Goal: Task Accomplishment & Management: Use online tool/utility

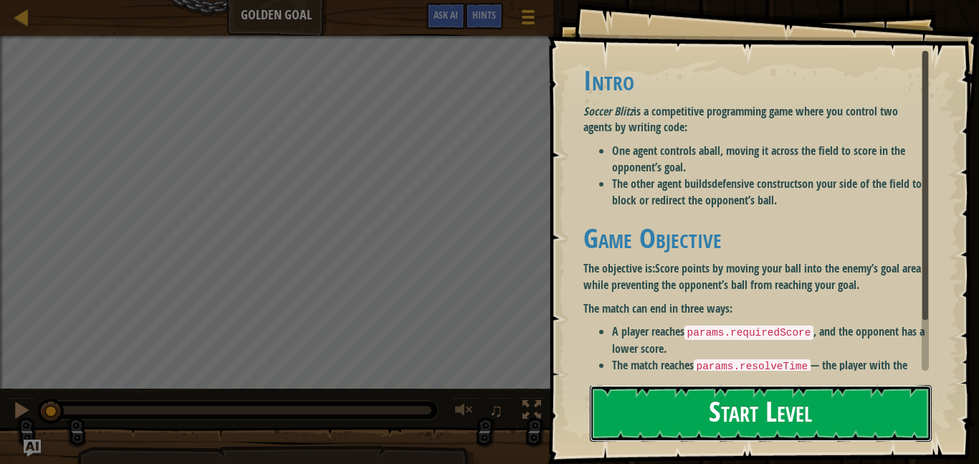
click at [837, 418] on button "Start Level" at bounding box center [761, 413] width 342 height 57
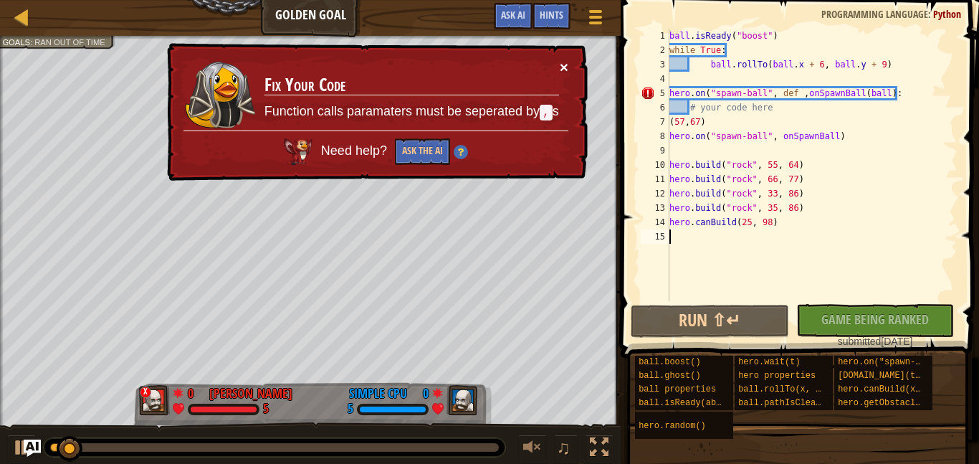
click at [565, 63] on button "×" at bounding box center [564, 66] width 9 height 15
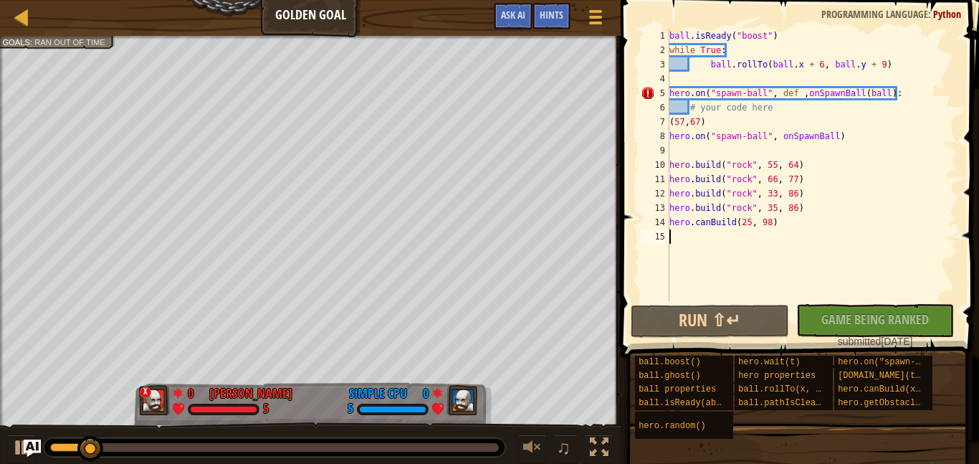
click at [783, 178] on div "ball . isReady ( "boost" ) while True : ball . rollTo ( ball . x + 6 , ball . y…" at bounding box center [812, 179] width 291 height 301
click at [778, 168] on div "ball . isReady ( "boost" ) while True : ball . rollTo ( ball . x + 6 , ball . y…" at bounding box center [812, 179] width 291 height 301
click at [885, 101] on div "ball . isReady ( "boost" ) while True : ball . rollTo ( ball . x + 6 , ball . y…" at bounding box center [812, 179] width 291 height 301
click at [874, 99] on div "ball . isReady ( "boost" ) while True : ball . rollTo ( ball . x + 6 , ball . y…" at bounding box center [812, 179] width 291 height 301
click at [883, 90] on div "ball . isReady ( "boost" ) while True : ball . rollTo ( ball . x + 6 , ball . y…" at bounding box center [812, 179] width 291 height 301
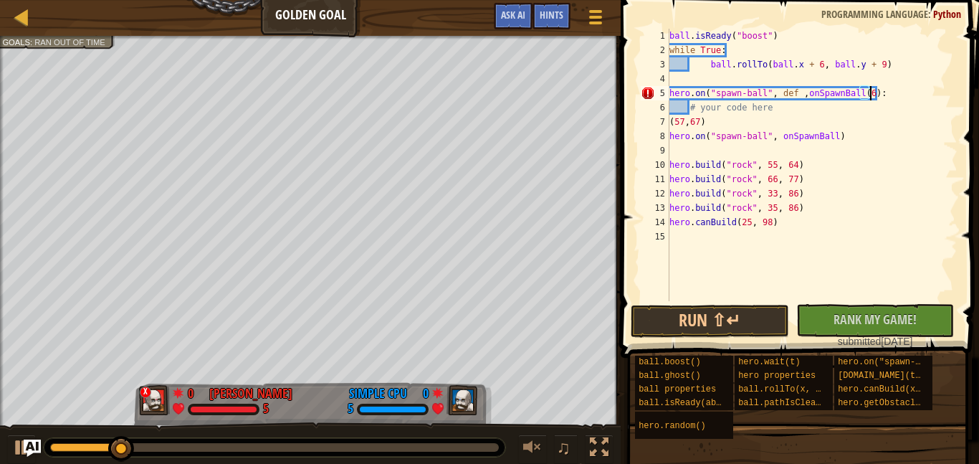
scroll to position [6, 29]
click at [925, 318] on button "No New Code to Rank Rank My Game! Submitting... Submitted for Ranking Failed to…" at bounding box center [875, 320] width 158 height 33
click at [729, 317] on button "Run ⇧↵" at bounding box center [710, 321] width 158 height 33
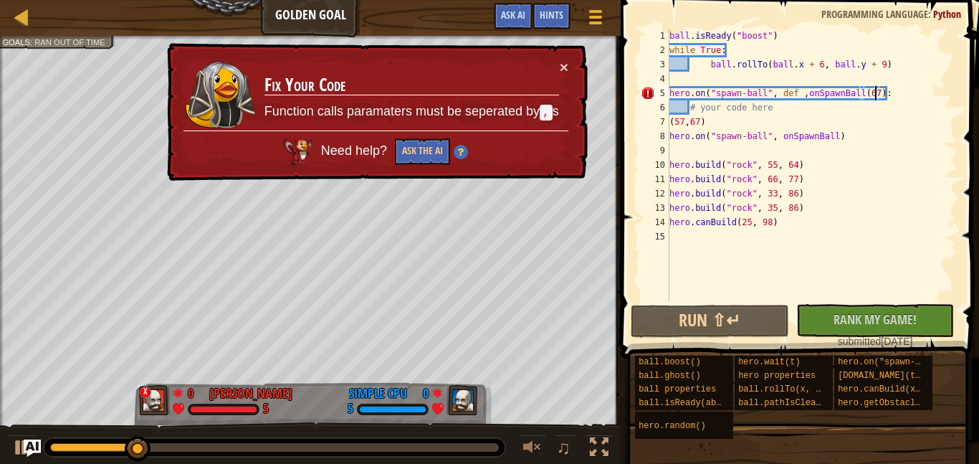
click at [908, 100] on div "ball . isReady ( "boost" ) while True : ball . rollTo ( ball . x + 6 , ball . y…" at bounding box center [812, 179] width 291 height 301
click at [914, 125] on div "ball . isReady ( "boost" ) while True : ball . rollTo ( ball . x + 6 , ball . y…" at bounding box center [812, 179] width 291 height 301
click at [710, 123] on div "ball . isReady ( "boost" ) while True : ball . rollTo ( ball . x + 6 , ball . y…" at bounding box center [812, 179] width 291 height 301
click at [733, 101] on div "ball . isReady ( "boost" ) while True : ball . rollTo ( ball . x + 6 , ball . y…" at bounding box center [812, 179] width 291 height 301
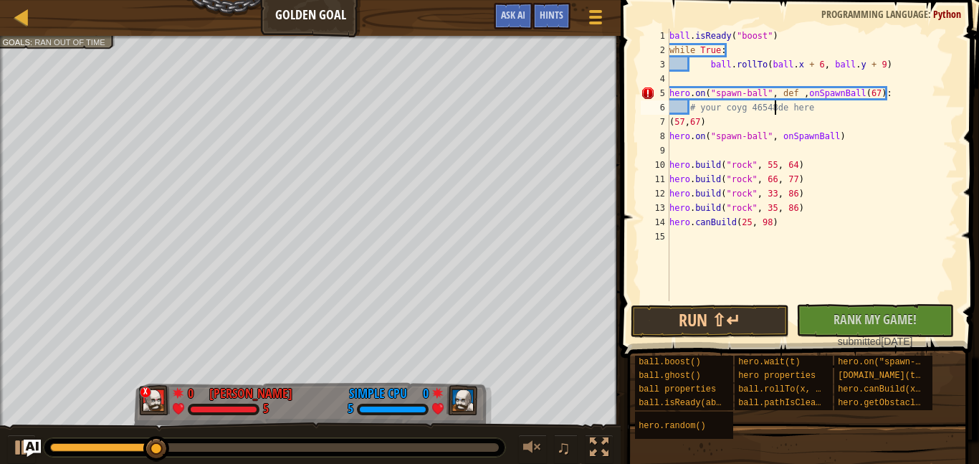
scroll to position [6, 16]
type textarea "# your coyg 4654879de here"
click at [721, 324] on button "Run ⇧↵" at bounding box center [710, 321] width 158 height 33
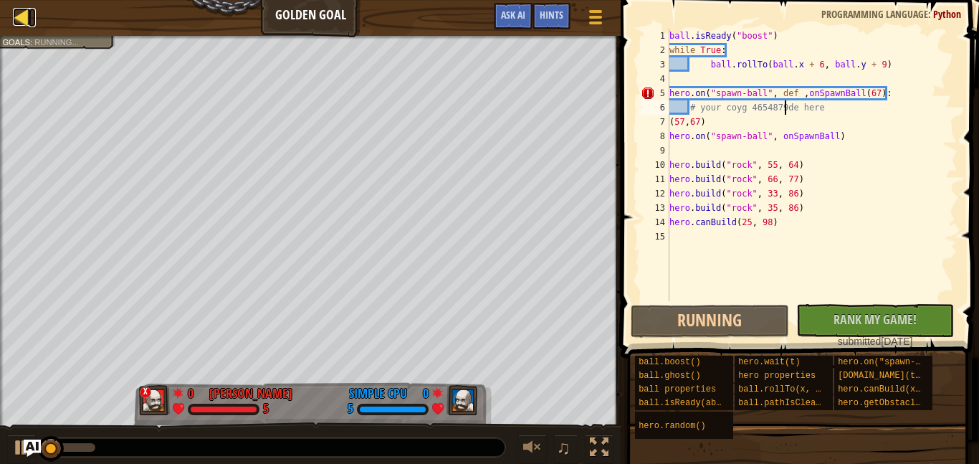
click at [19, 14] on div at bounding box center [22, 17] width 18 height 18
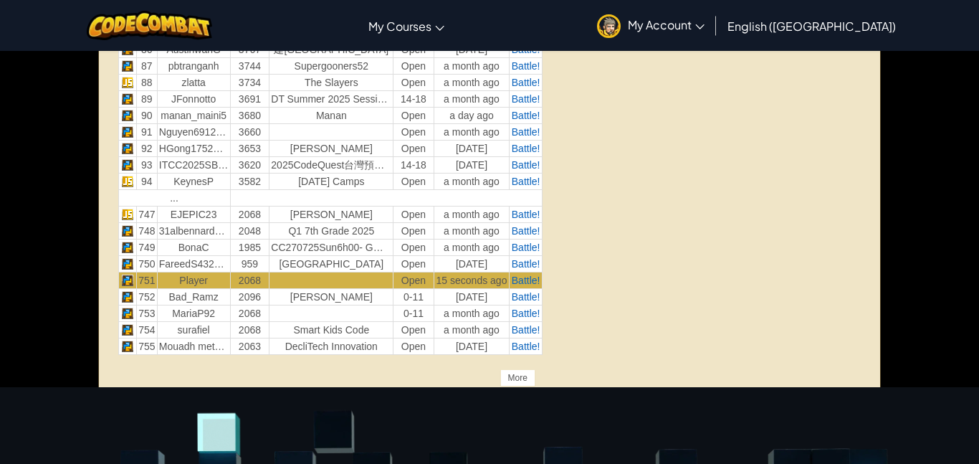
scroll to position [1953, 0]
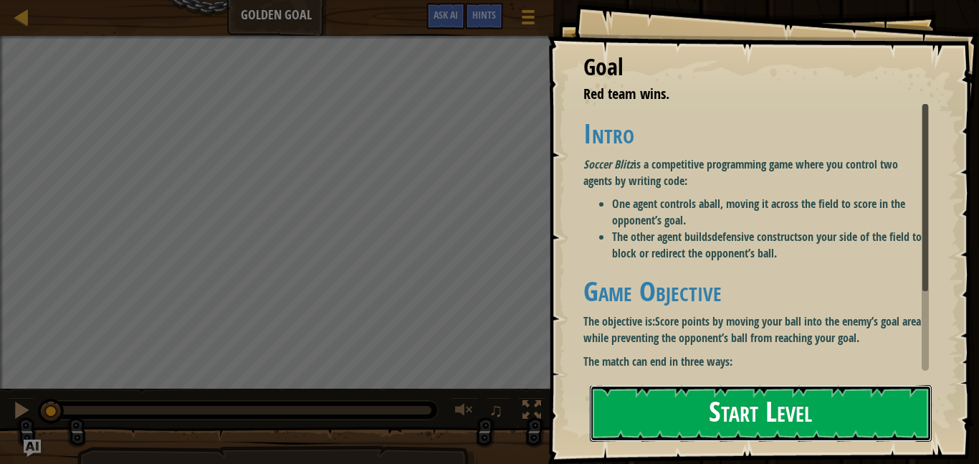
click at [867, 411] on button "Start Level" at bounding box center [761, 413] width 342 height 57
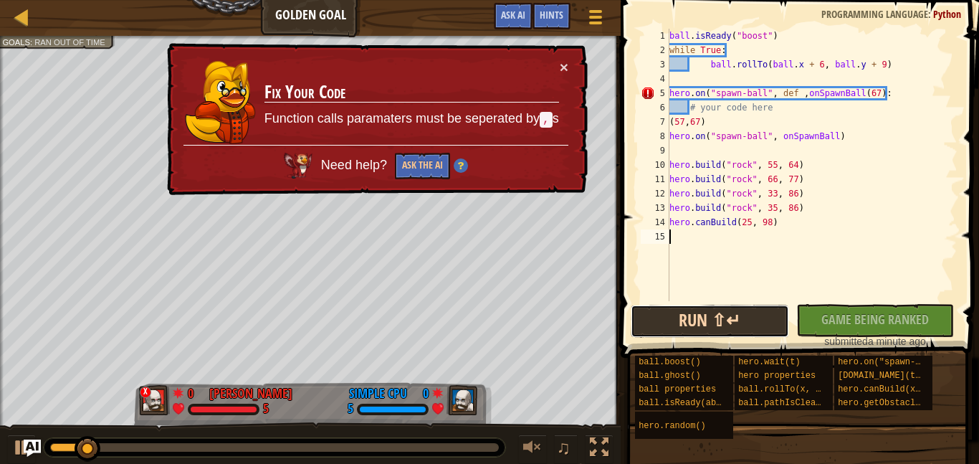
click at [763, 328] on button "Run ⇧↵" at bounding box center [710, 321] width 158 height 33
